Goal: Transaction & Acquisition: Book appointment/travel/reservation

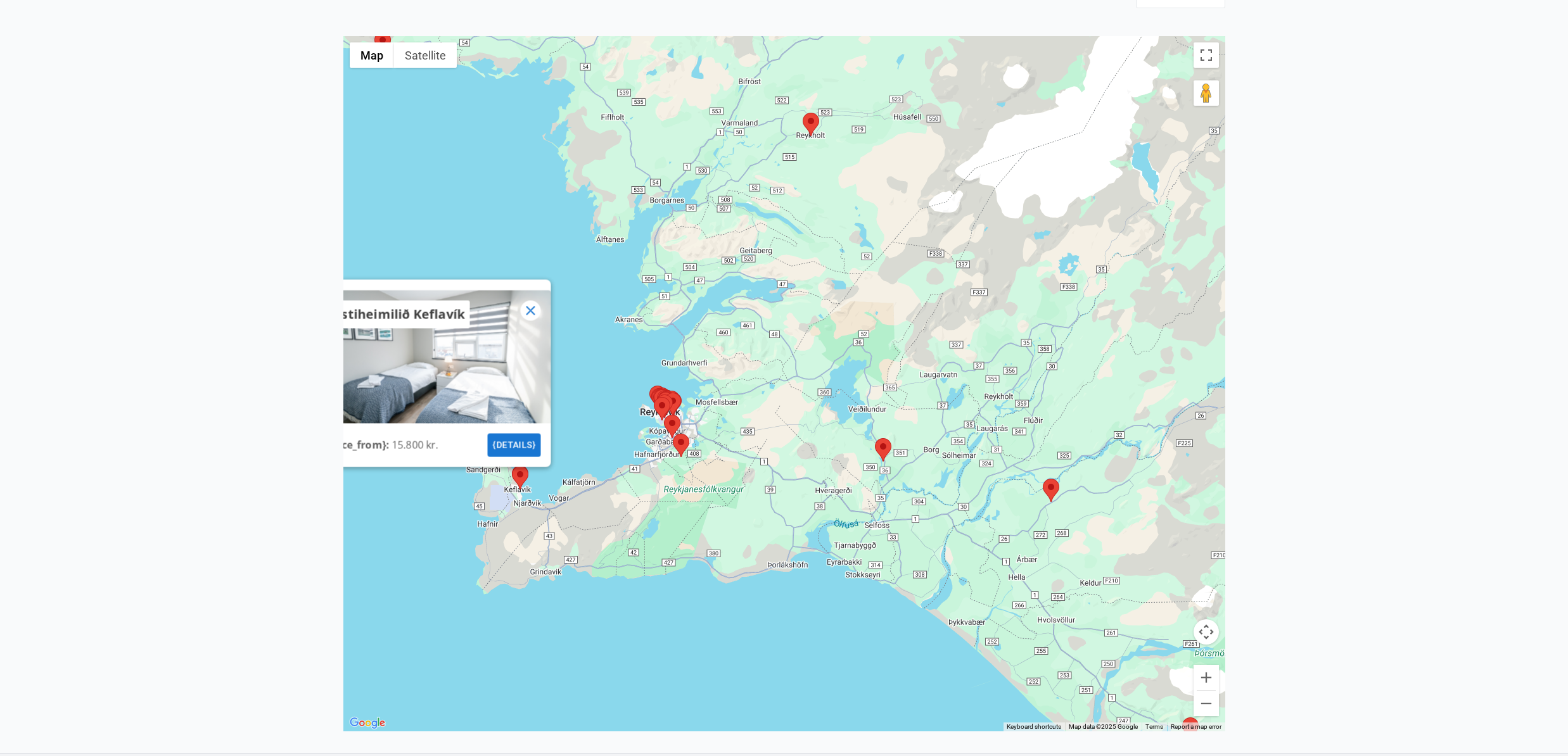
scroll to position [305, 0]
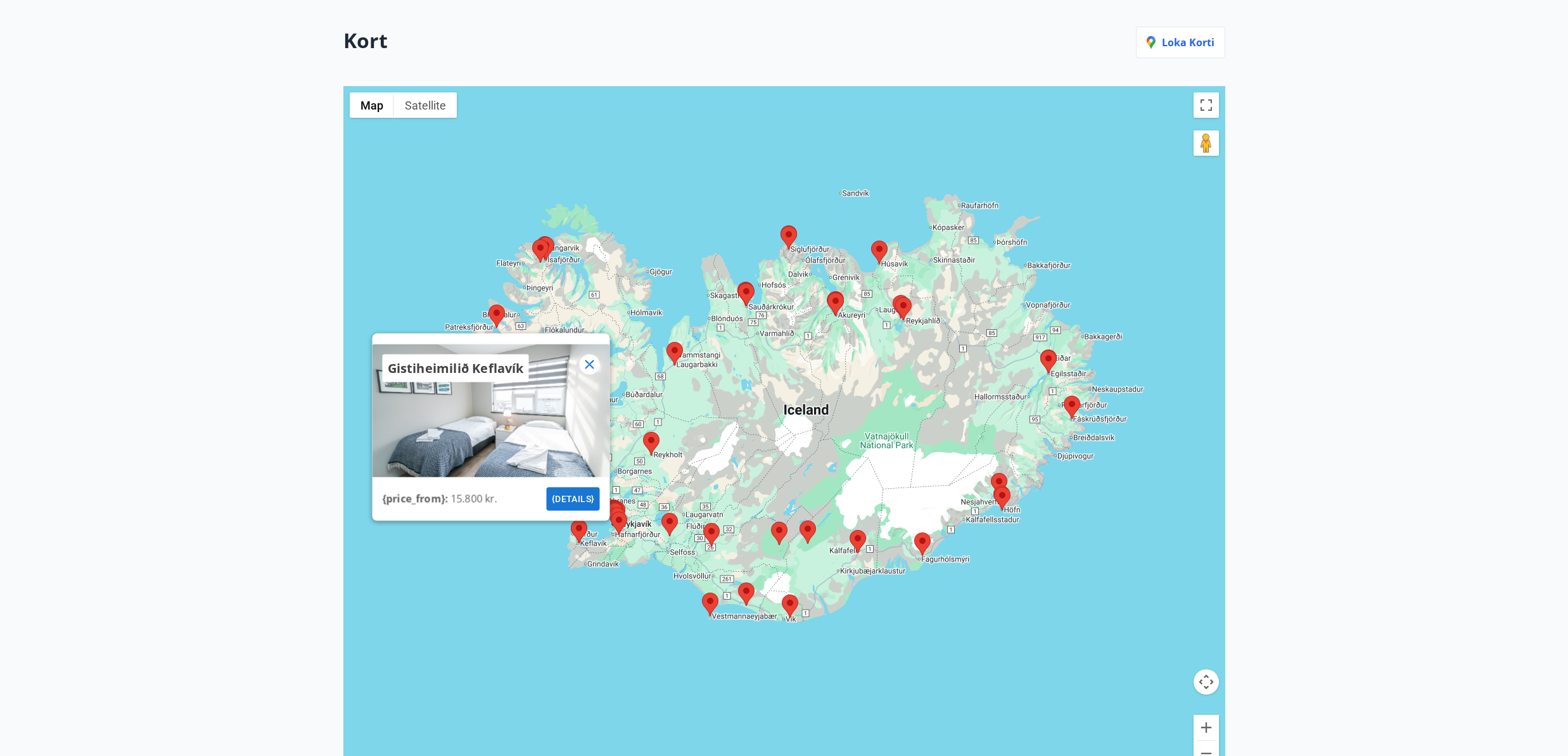
scroll to position [305, 0]
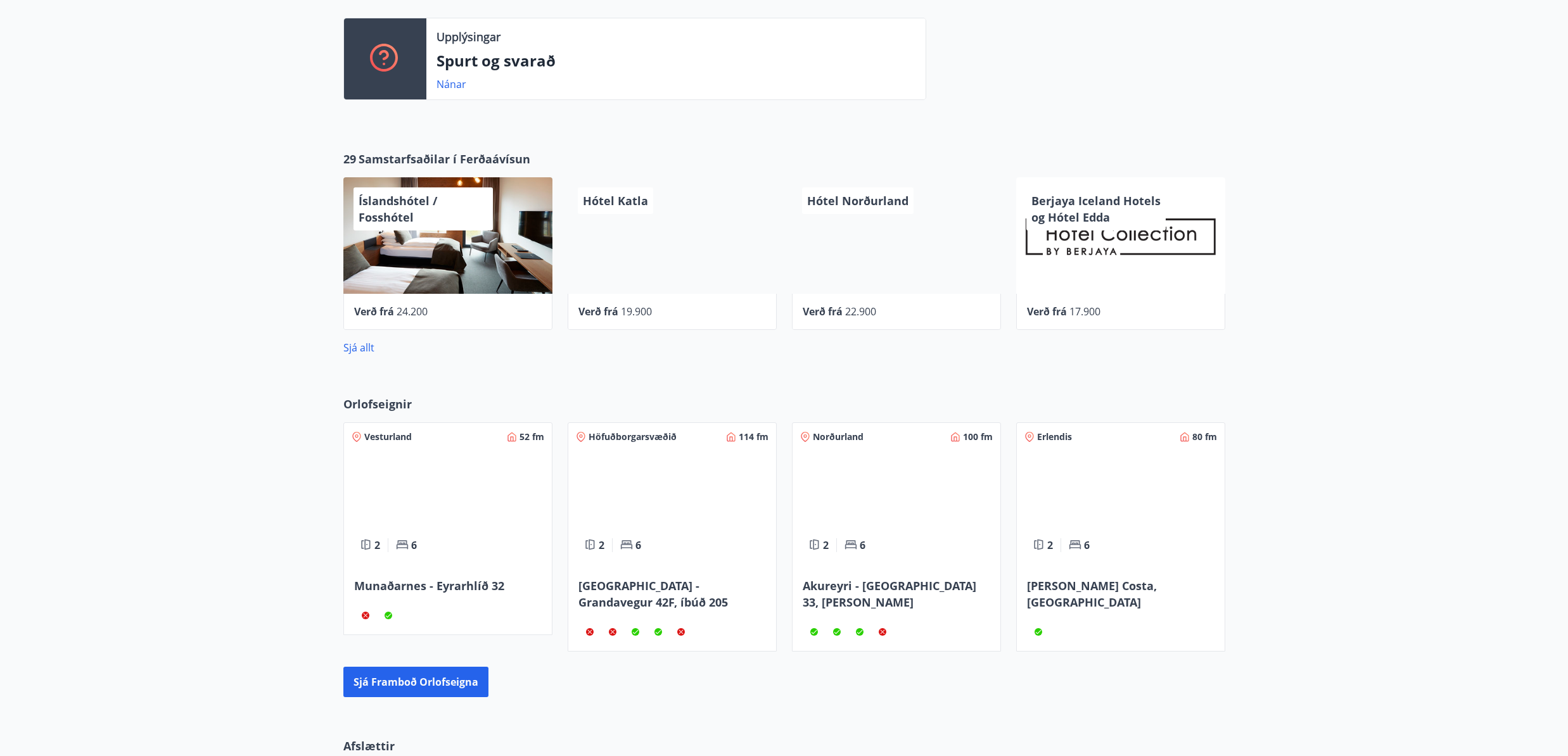
scroll to position [337, 0]
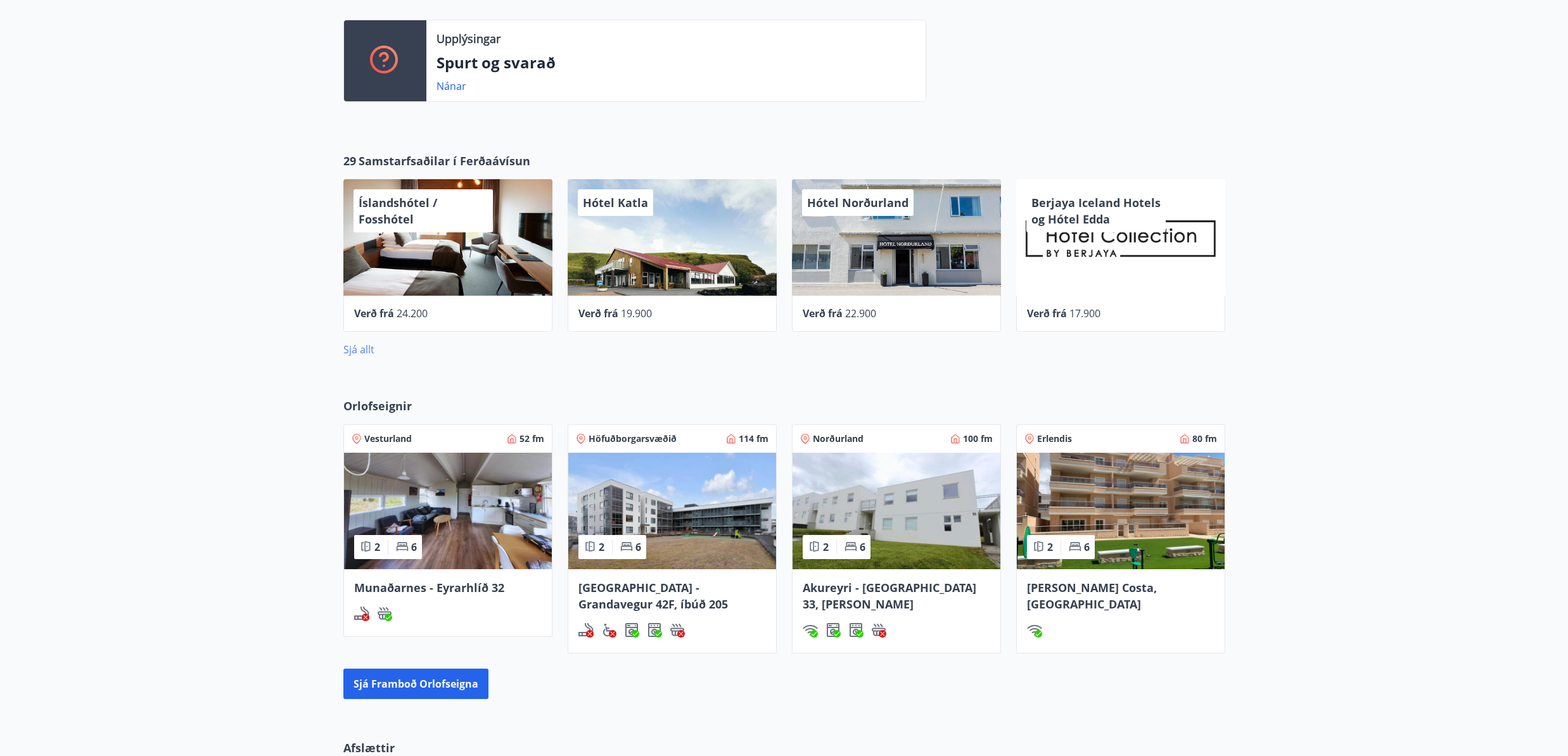
click at [357, 355] on link "Sjá allt" at bounding box center [358, 350] width 31 height 14
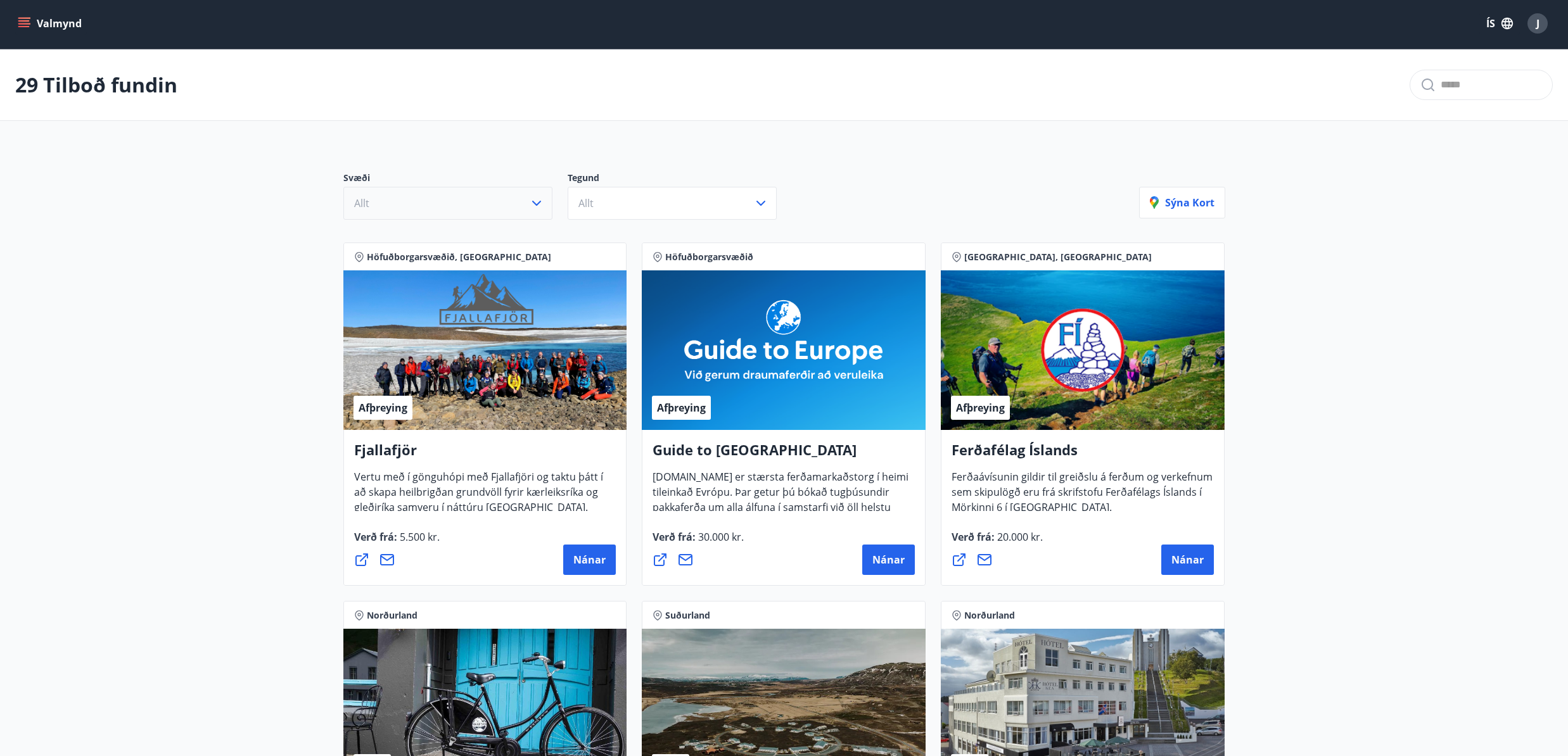
scroll to position [337, 0]
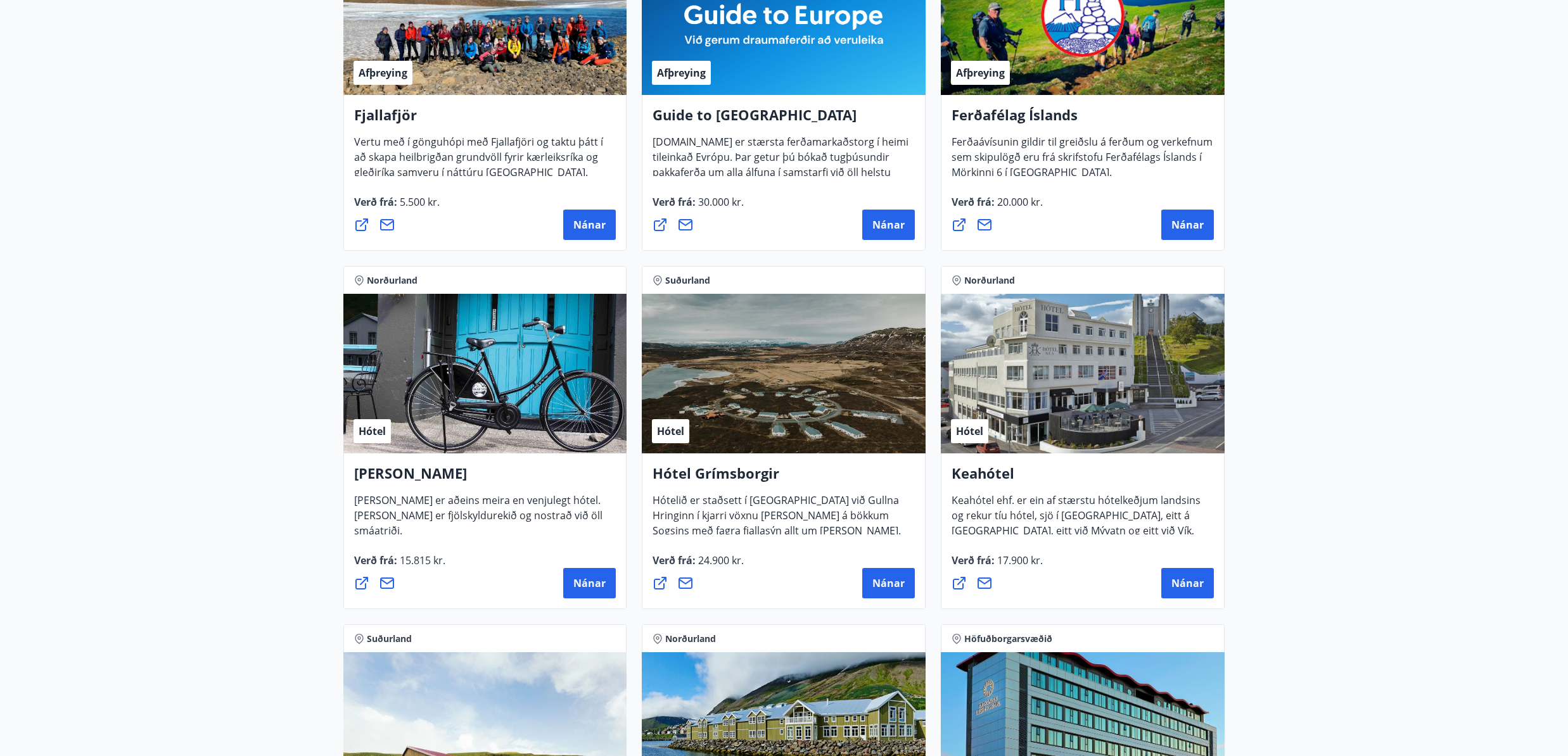
click at [498, 212] on div "Nánar" at bounding box center [485, 225] width 262 height 30
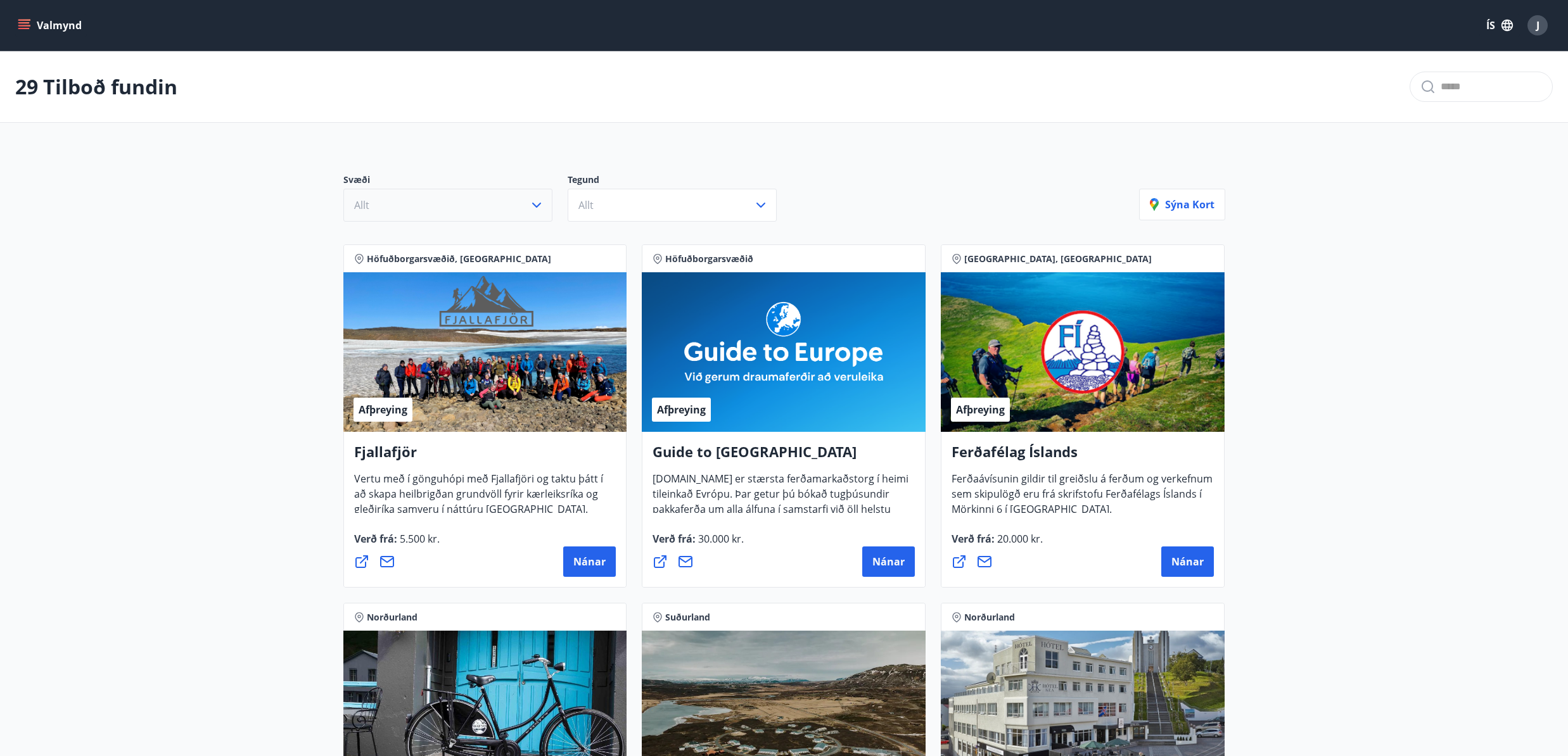
click at [498, 212] on button "Allt" at bounding box center [448, 205] width 209 height 33
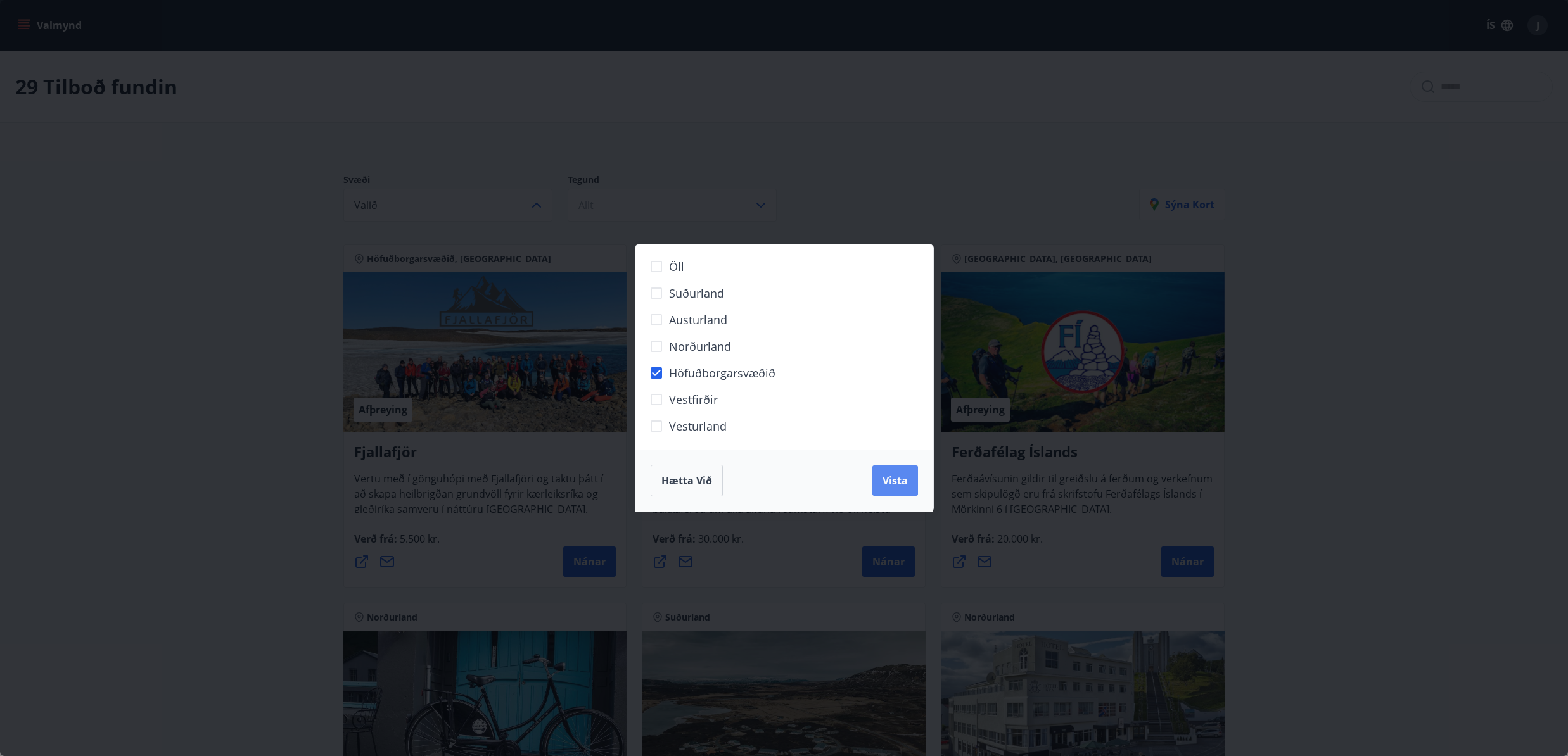
click at [885, 483] on span "Vista" at bounding box center [895, 480] width 25 height 14
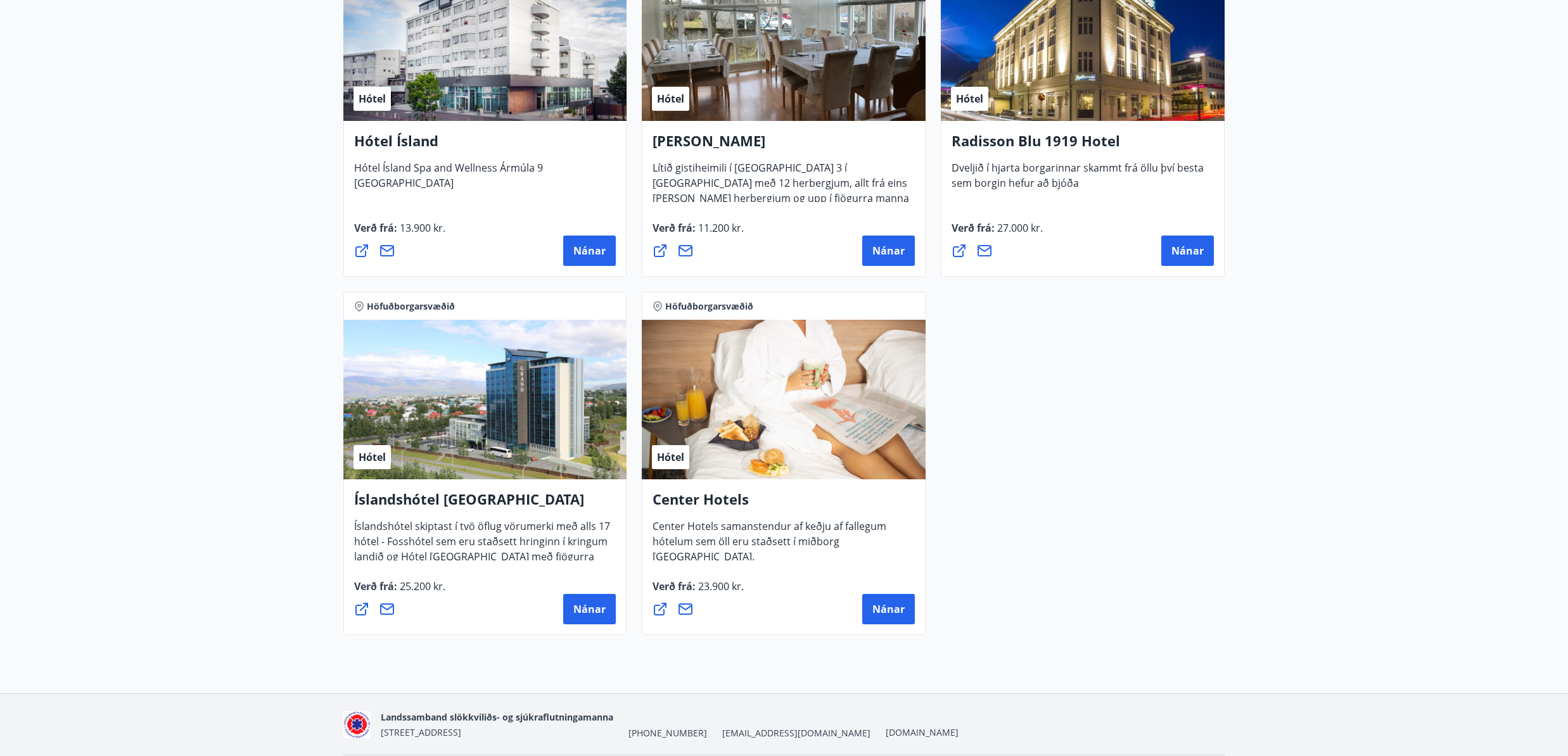
scroll to position [1068, 0]
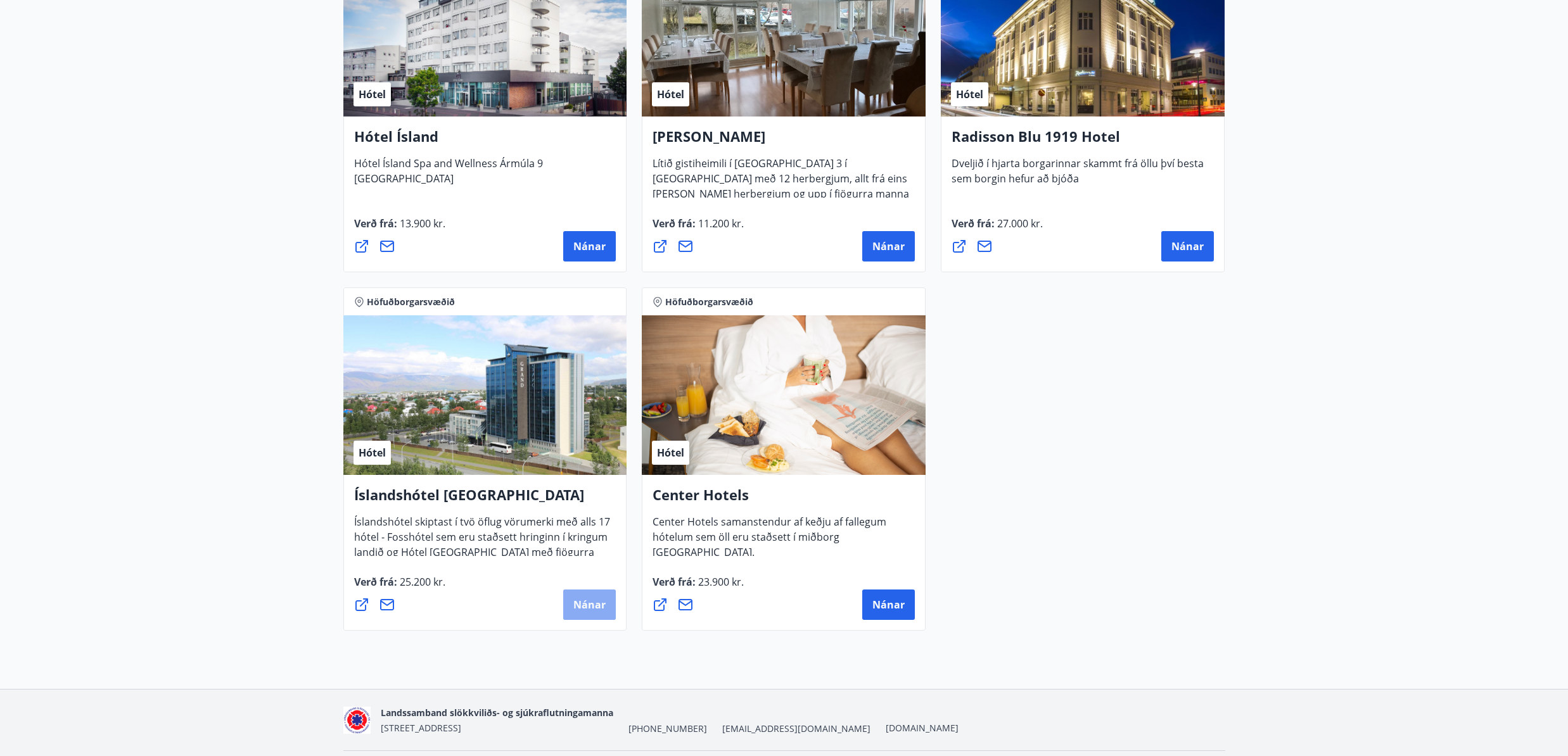
click at [572, 614] on button "Nánar" at bounding box center [589, 605] width 52 height 30
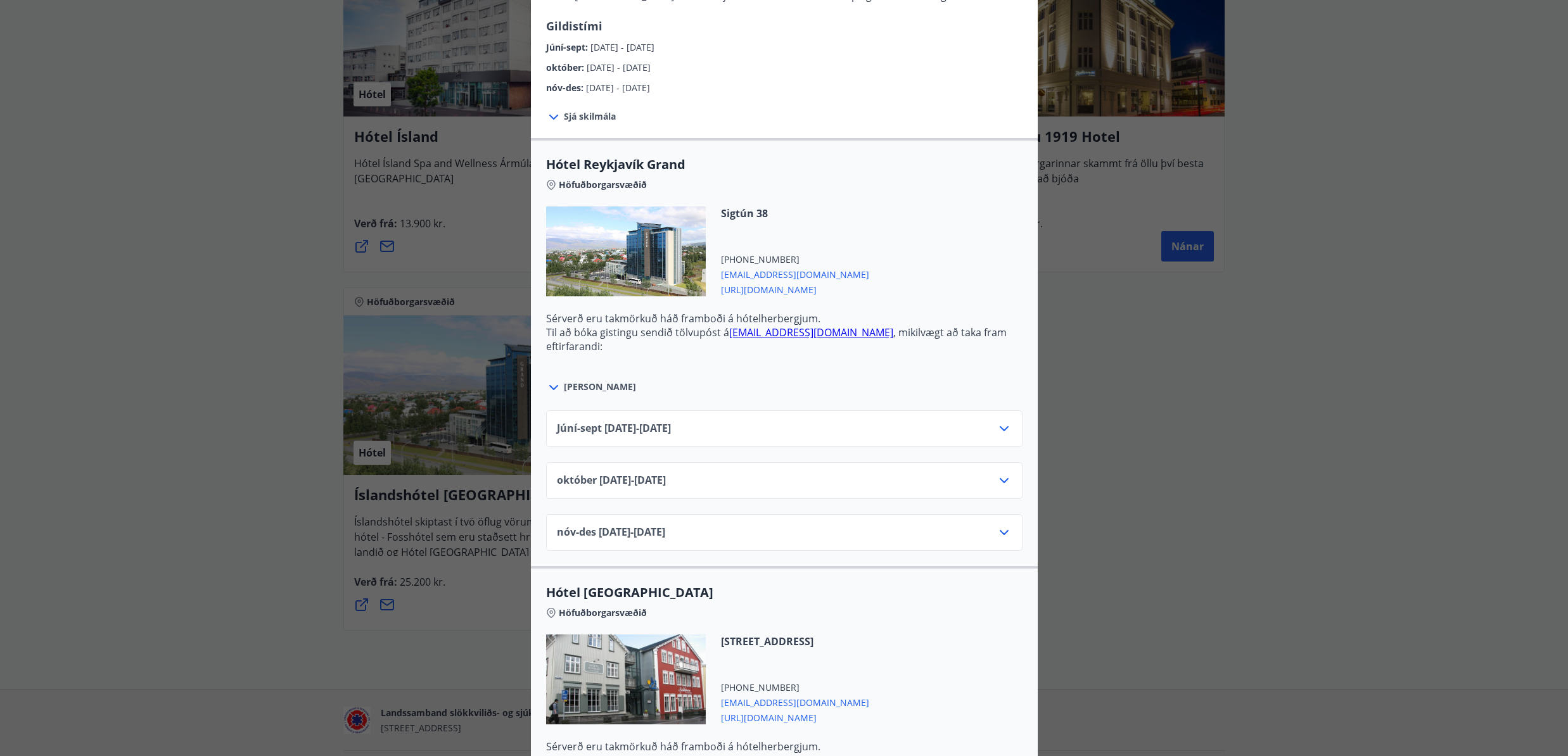
click at [842, 428] on div "Júní-[DATE]06.25 - [DATE]" at bounding box center [785, 434] width 455 height 25
click at [1000, 425] on icon at bounding box center [1004, 432] width 15 height 15
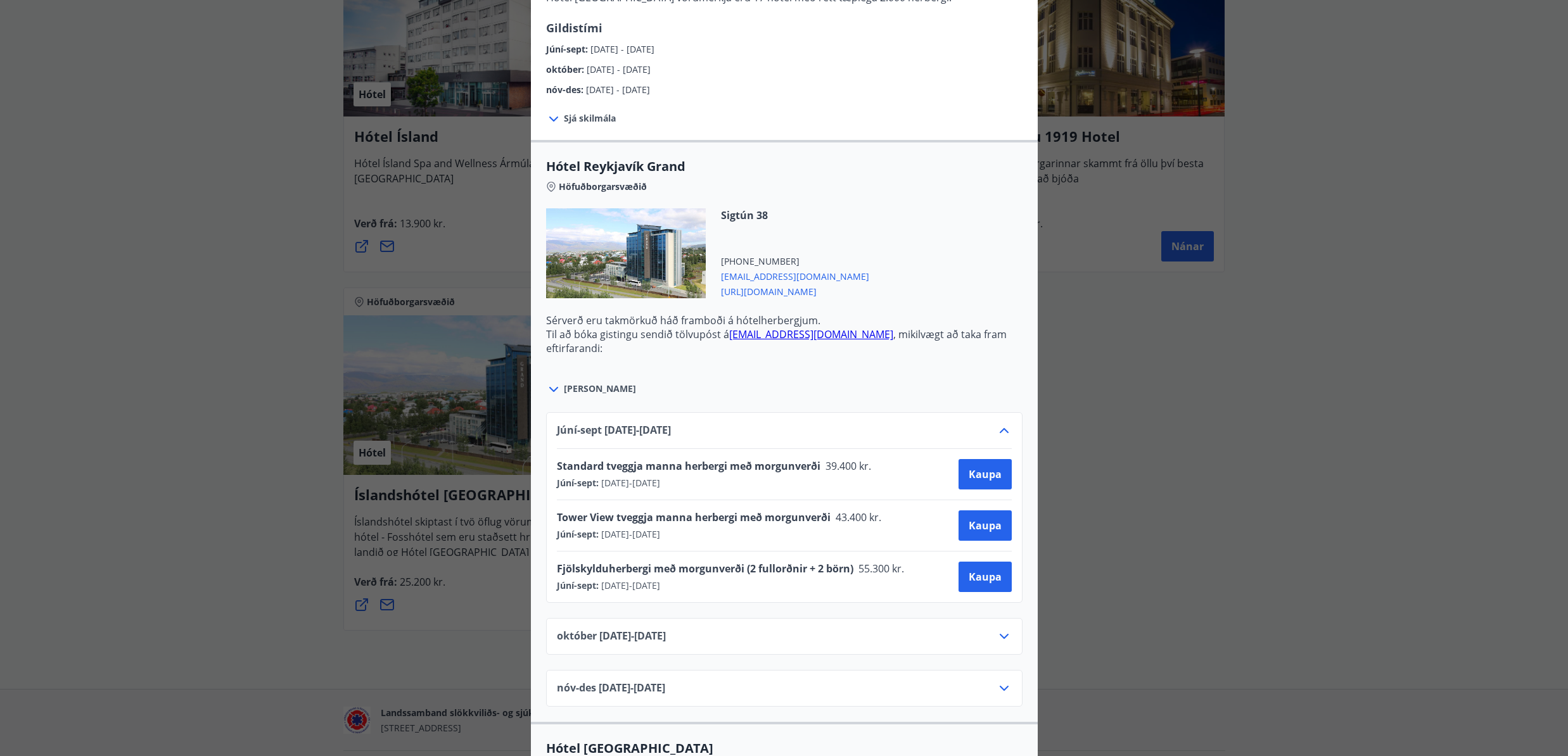
scroll to position [309, 0]
click at [557, 389] on icon at bounding box center [554, 388] width 15 height 15
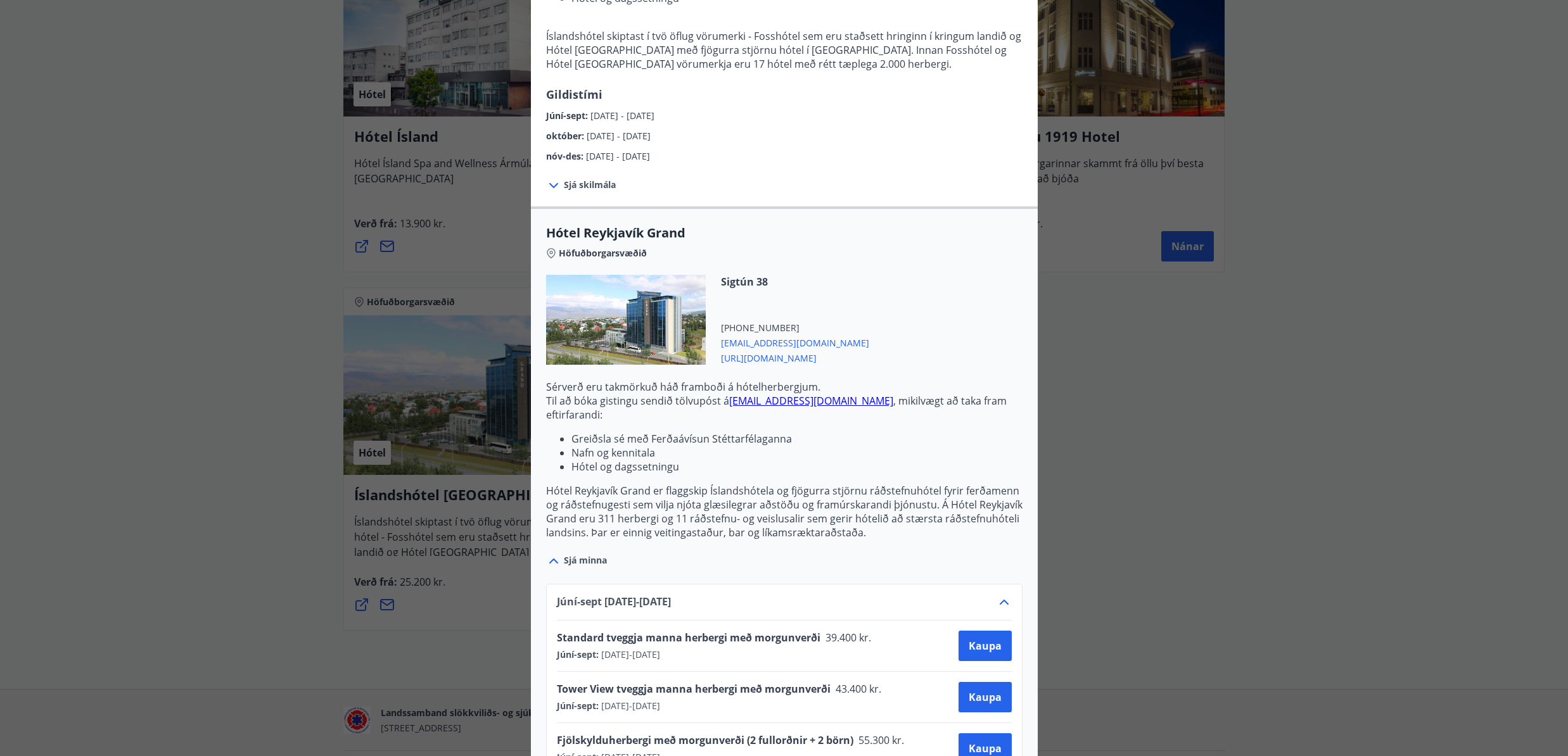
scroll to position [0, 0]
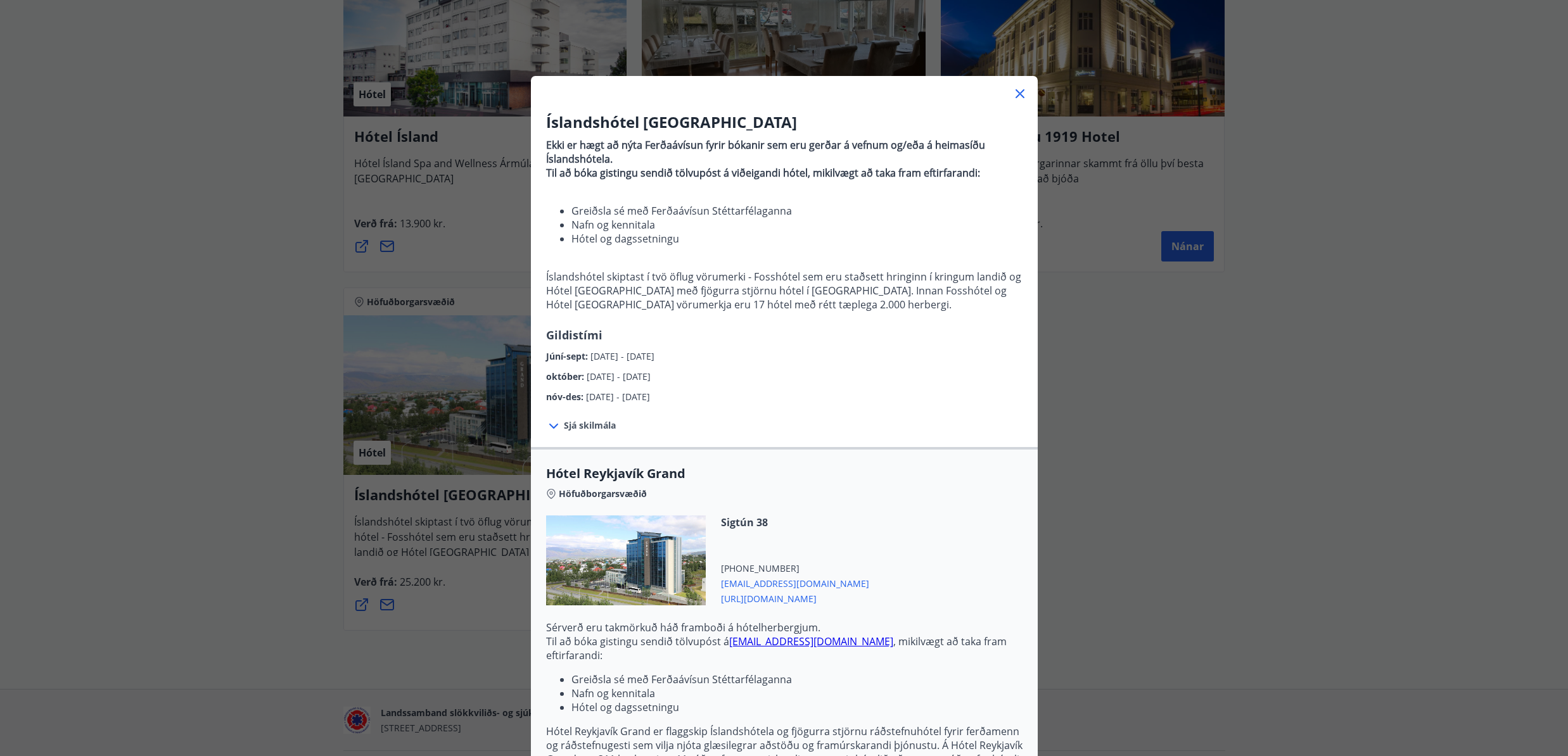
drag, startPoint x: 1021, startPoint y: 94, endPoint x: 1096, endPoint y: 32, distance: 97.3
click at [1021, 94] on icon at bounding box center [1020, 94] width 15 height 15
